Goal: Task Accomplishment & Management: Use online tool/utility

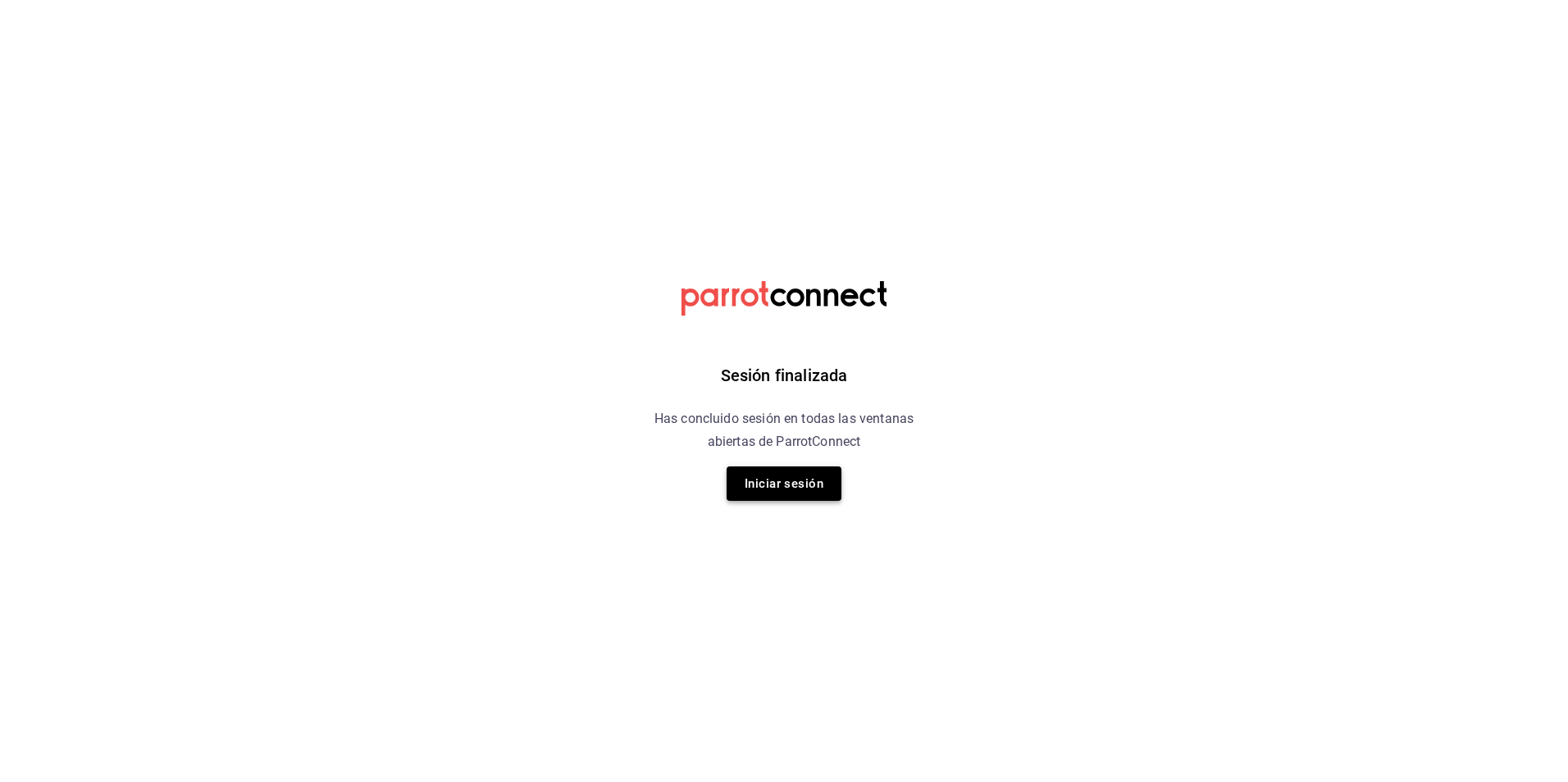
click at [773, 485] on button "Iniciar sesión" at bounding box center [784, 484] width 115 height 35
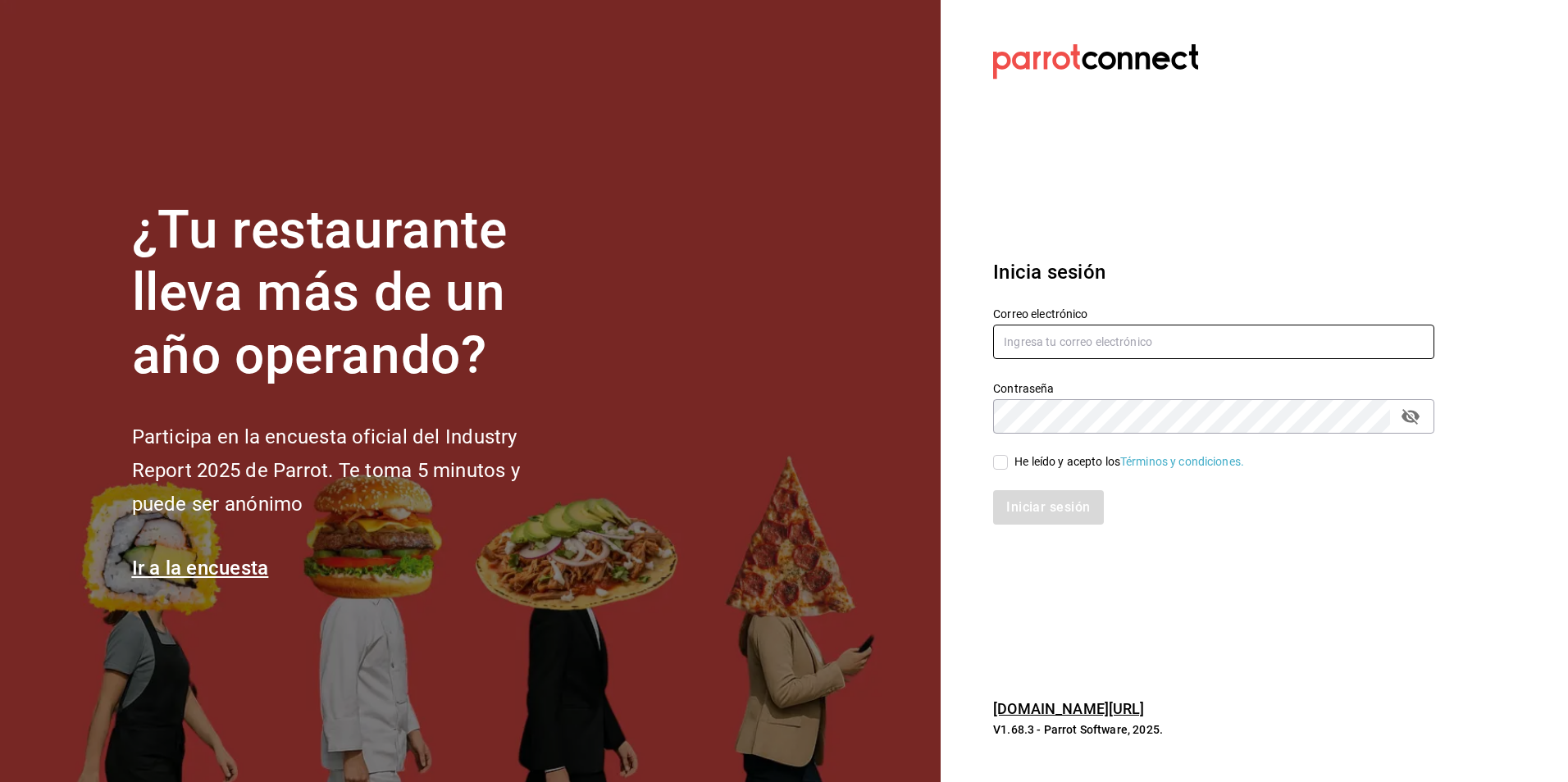
type input "[EMAIL_ADDRESS][DOMAIN_NAME]"
click at [996, 461] on input "He leído y acepto los Términos y condiciones." at bounding box center [1000, 462] width 15 height 15
checkbox input "true"
click at [1026, 504] on button "Iniciar sesión" at bounding box center [1049, 508] width 111 height 35
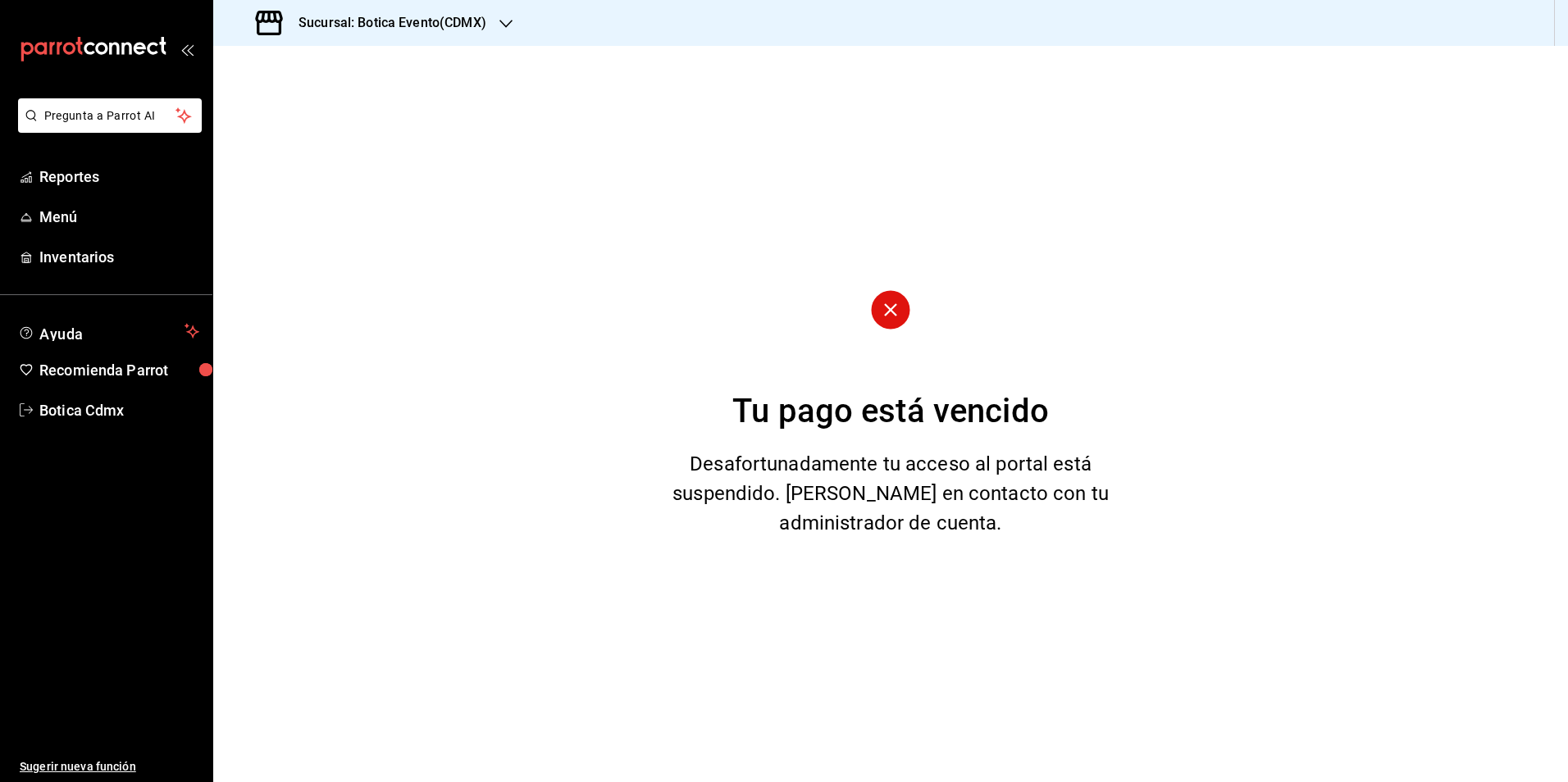
click at [500, 24] on icon "button" at bounding box center [506, 23] width 13 height 13
click at [316, 105] on div "Botica (CDMX)" at bounding box center [336, 107] width 220 height 17
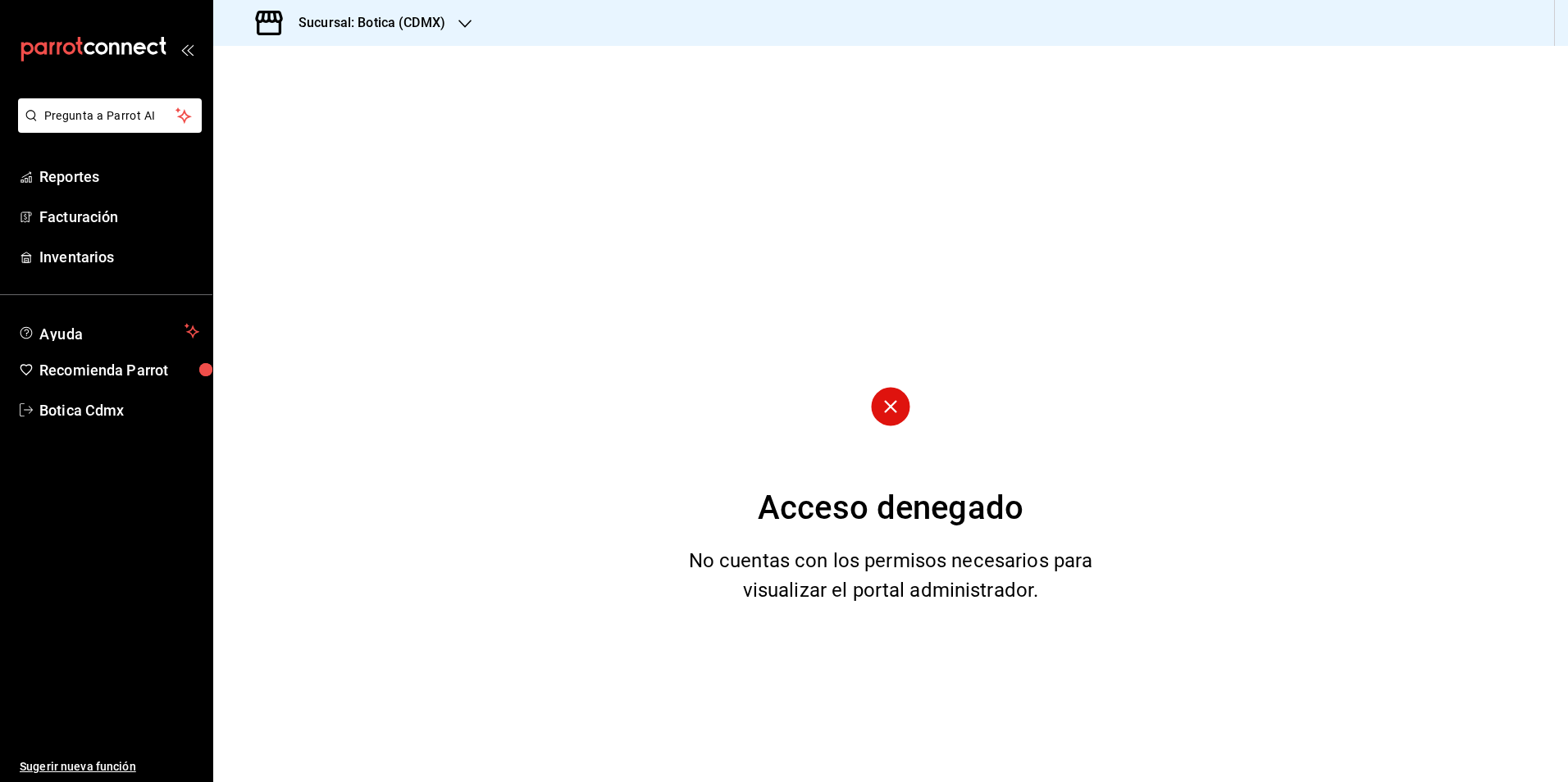
click at [441, 29] on h3 "Sucursal: Botica (CDMX)" at bounding box center [365, 23] width 160 height 20
click at [315, 109] on div "Botica (CDMX)" at bounding box center [336, 107] width 220 height 17
click at [57, 170] on span "Reportes" at bounding box center [119, 176] width 160 height 22
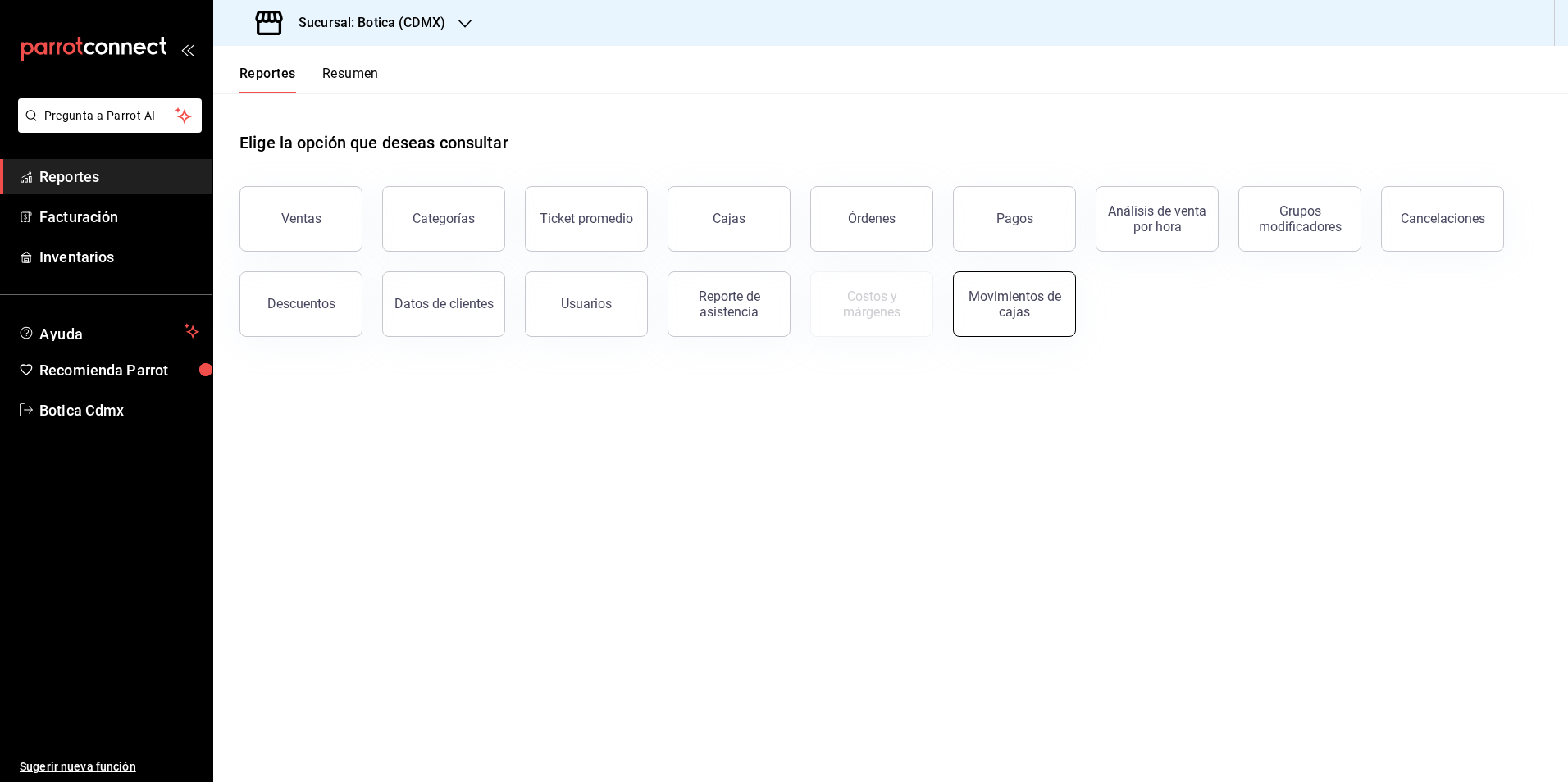
click at [1016, 320] on button "Movimientos de cajas" at bounding box center [1015, 305] width 123 height 66
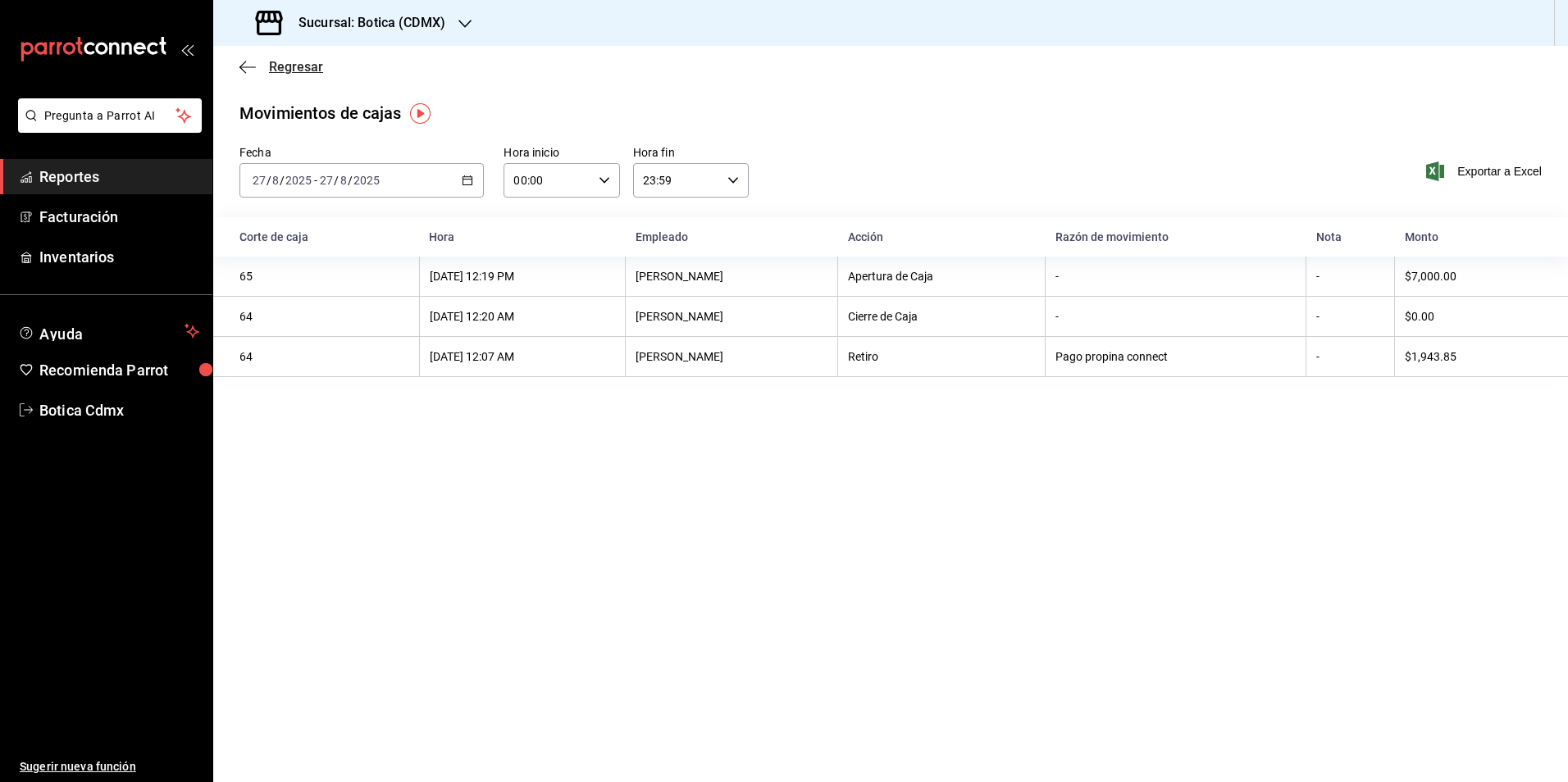
click at [295, 72] on span "Regresar" at bounding box center [296, 66] width 54 height 15
